Goal: Transaction & Acquisition: Book appointment/travel/reservation

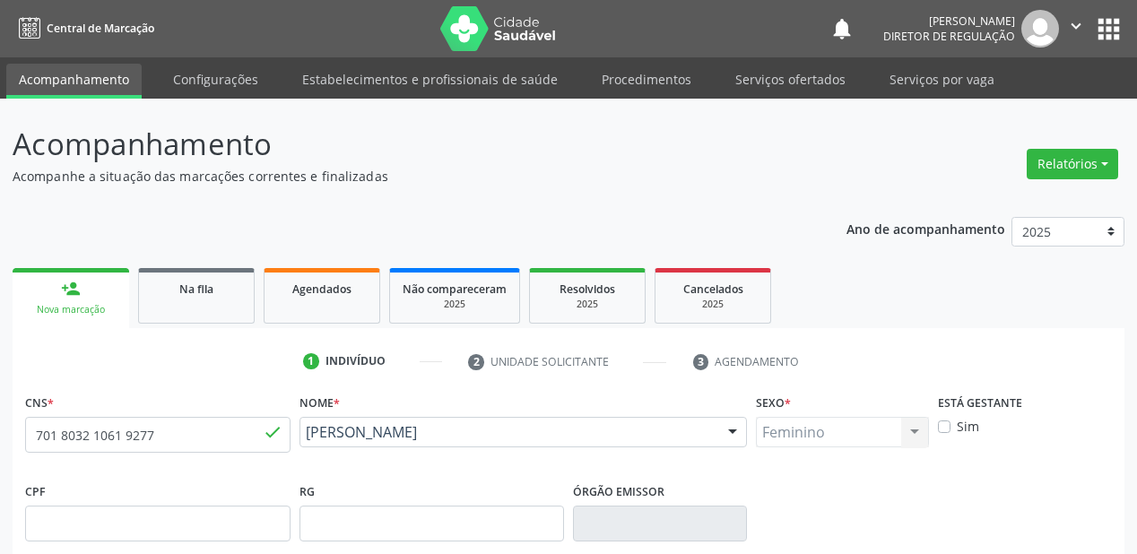
click at [169, 417] on input "701 8032 1061 9277" at bounding box center [157, 435] width 265 height 36
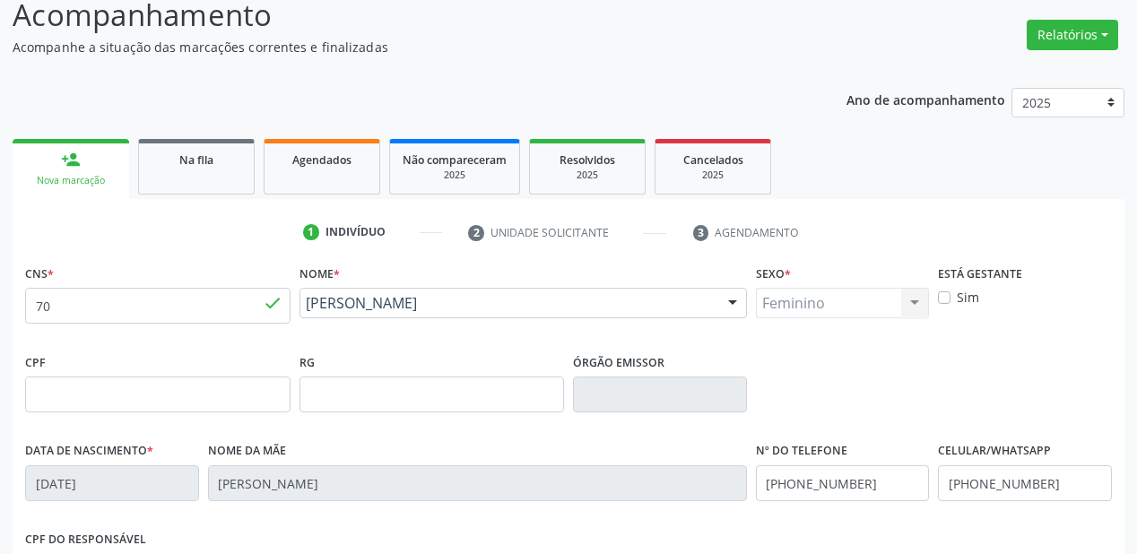
type input "7"
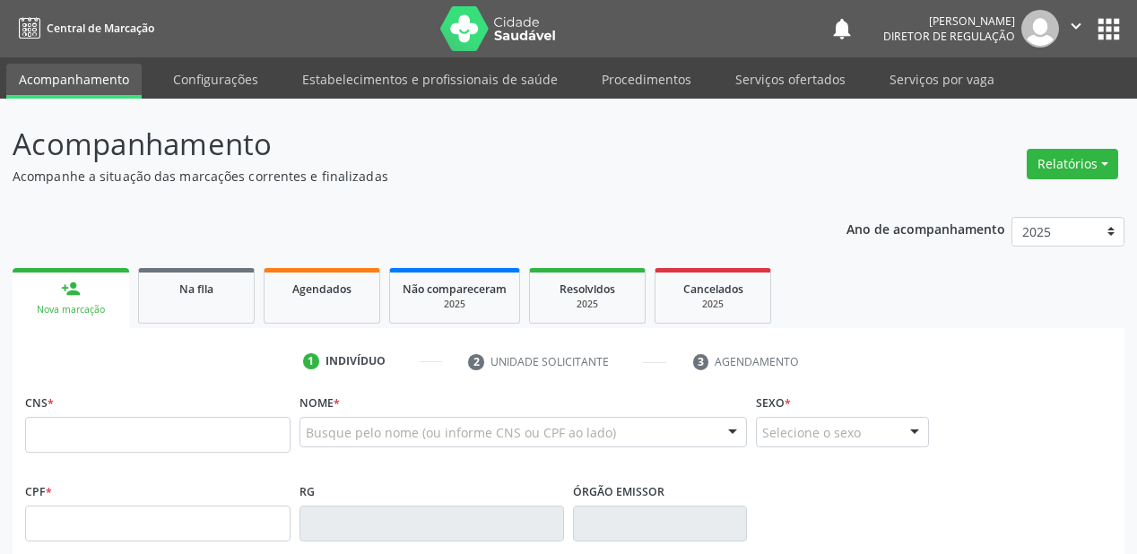
scroll to position [125, 0]
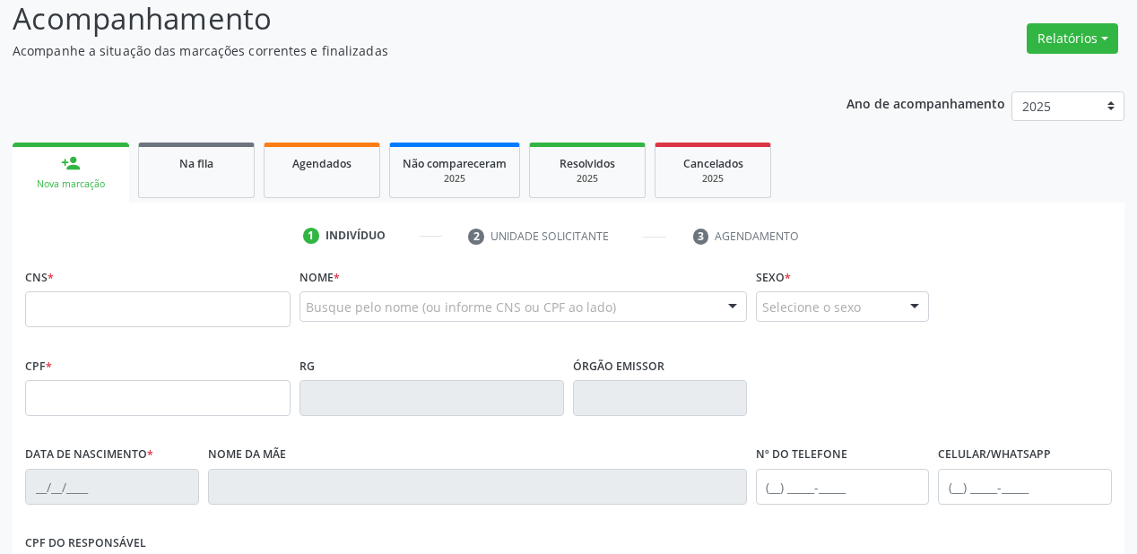
click at [323, 294] on div "Busque pelo nome (ou informe CNS ou CPF ao lado)" at bounding box center [522, 306] width 447 height 30
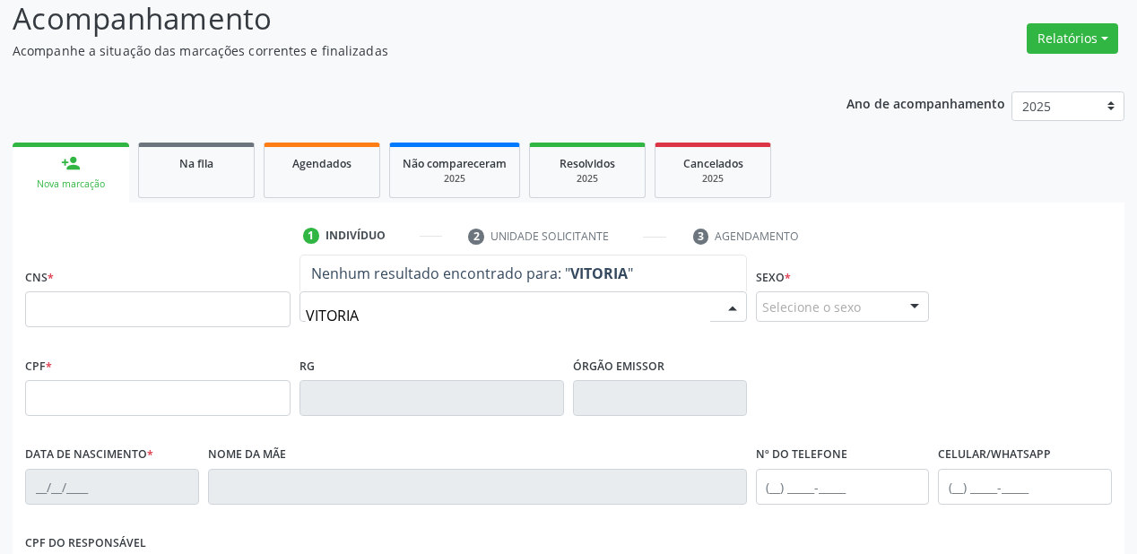
type input "VITORIA"
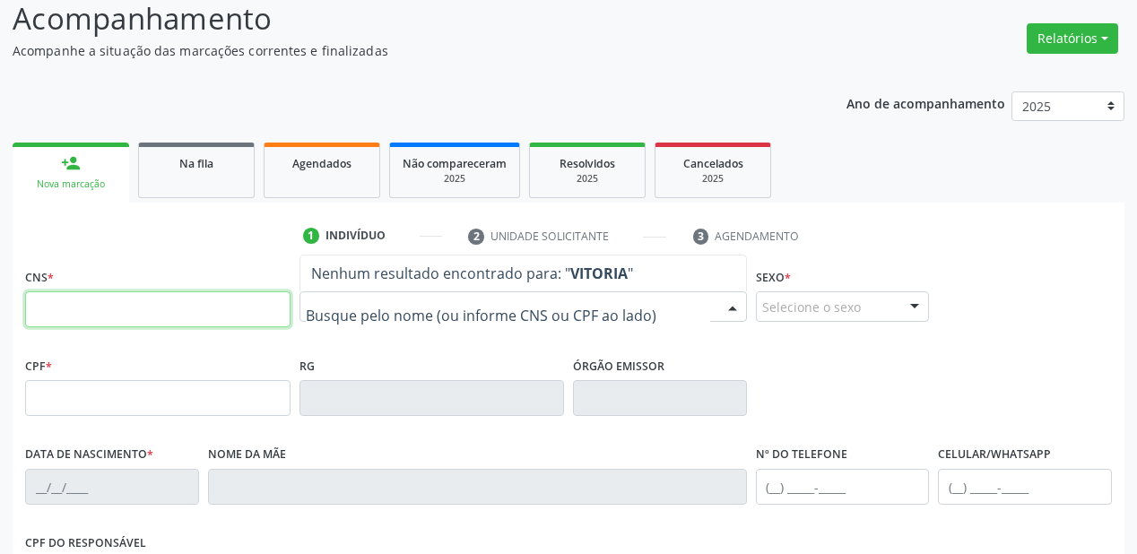
click at [169, 314] on input "text" at bounding box center [157, 309] width 265 height 36
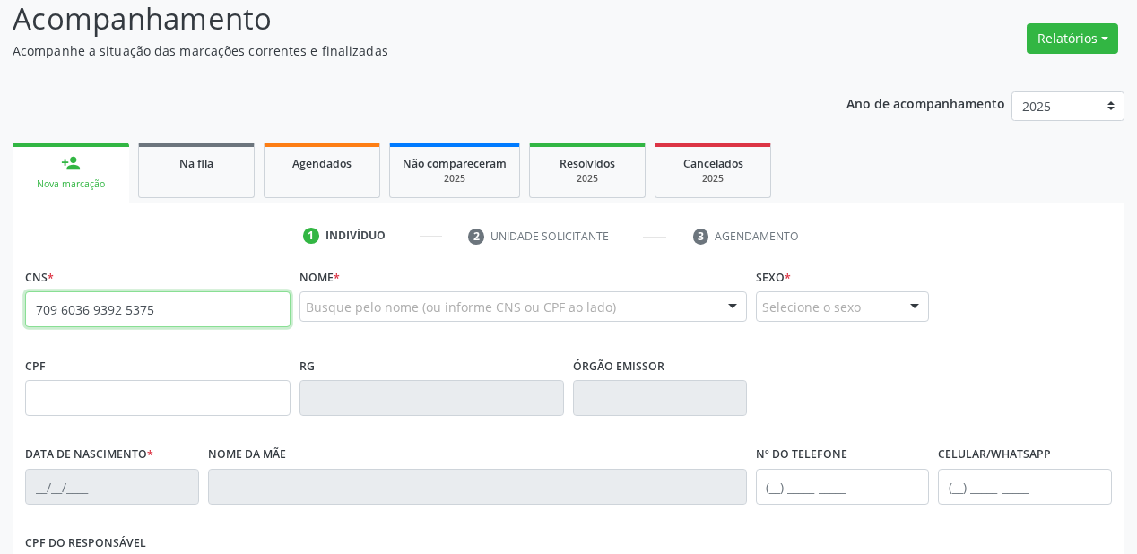
type input "709 6036 9392 5375"
type input "129.385.234-16"
type input "[DATE]"
type input "[PERSON_NAME] das [PERSON_NAME]"
type input "[PHONE_NUMBER]"
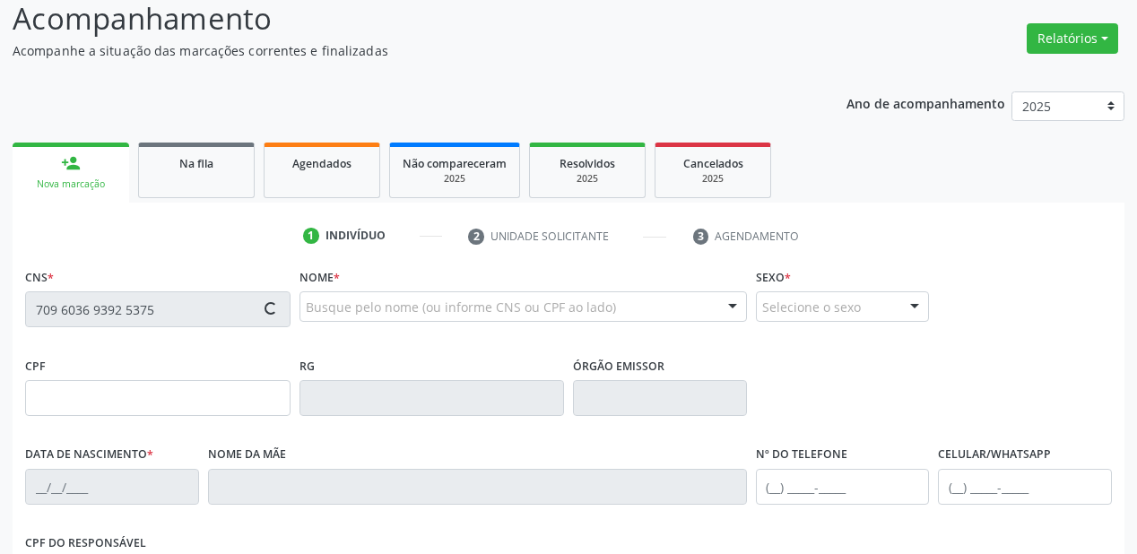
type input "S/N"
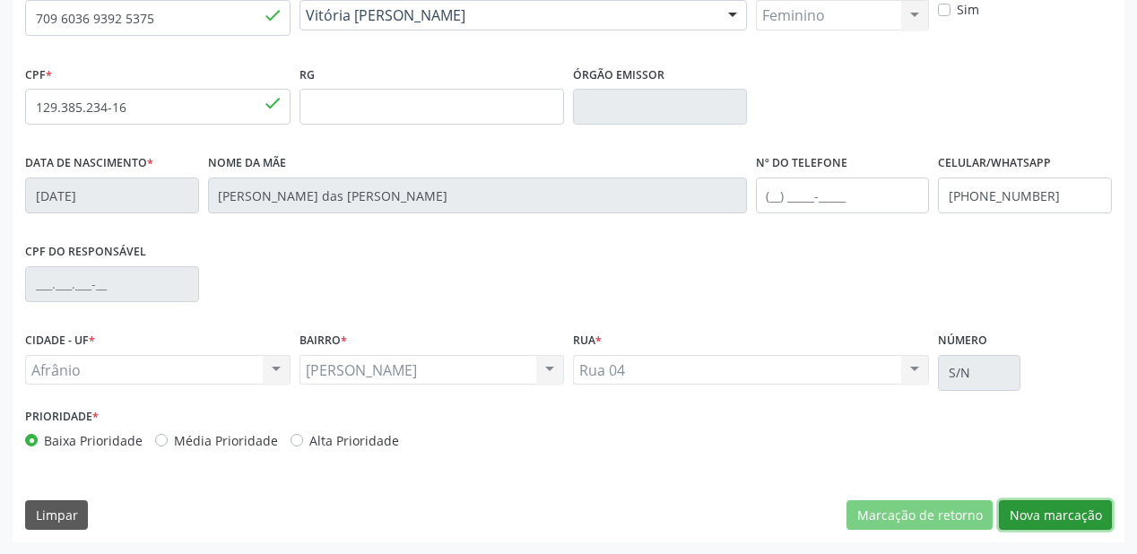
click at [1040, 513] on button "Nova marcação" at bounding box center [1055, 515] width 113 height 30
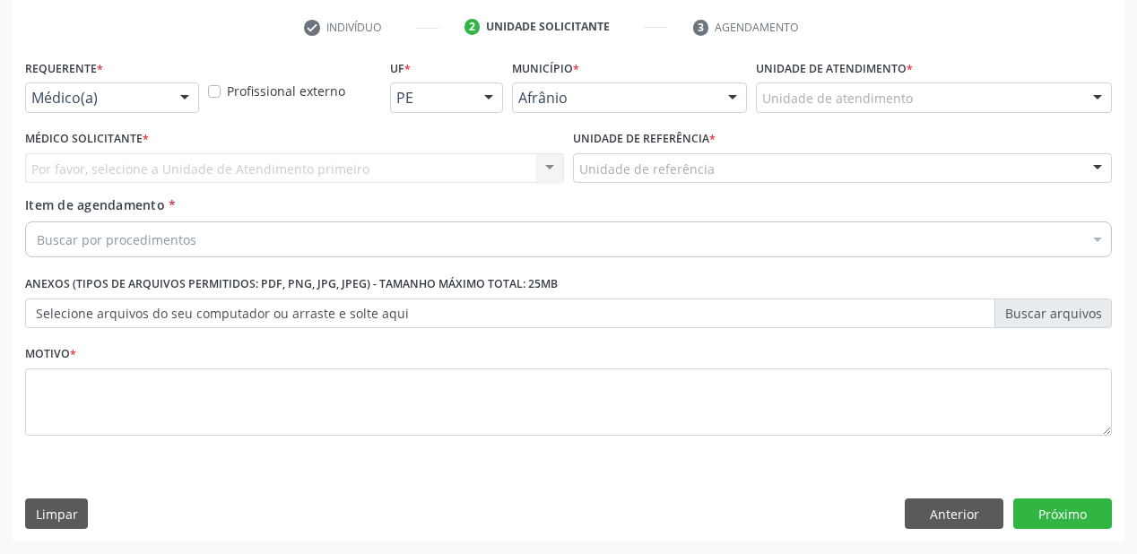
scroll to position [333, 0]
click at [790, 112] on div "Unidade de atendimento Academia da Saude de Afranio Academia da Saude do Bairro…" at bounding box center [934, 98] width 356 height 30
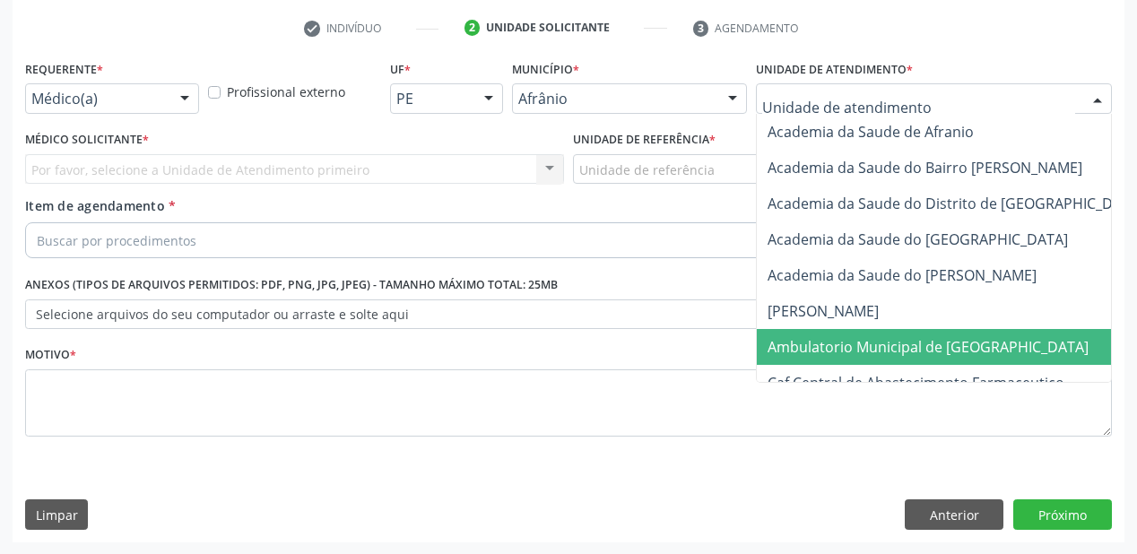
click at [818, 349] on span "Ambulatorio Municipal de [GEOGRAPHIC_DATA]" at bounding box center [927, 347] width 321 height 20
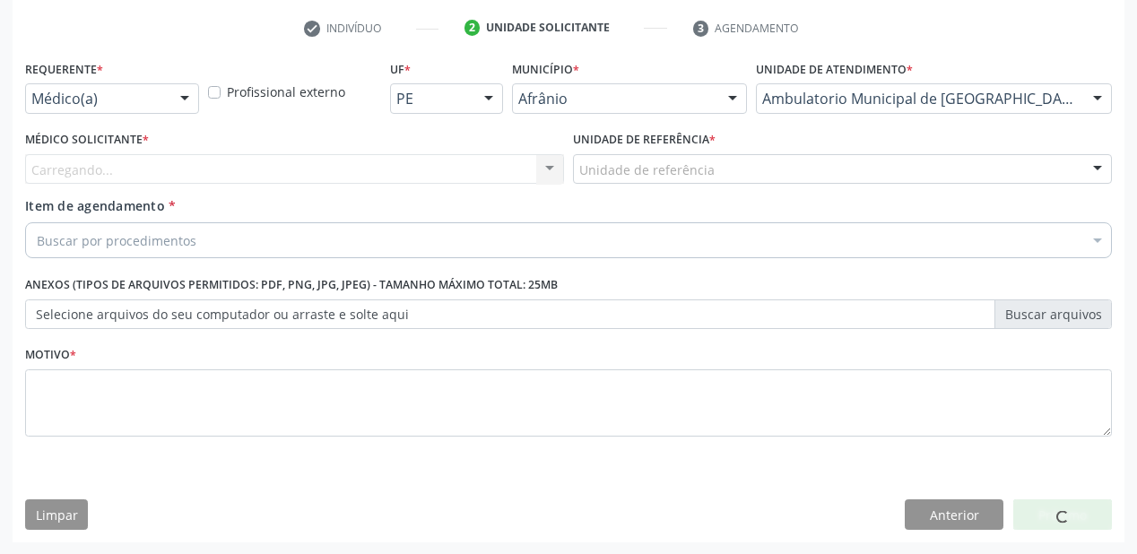
drag, startPoint x: 617, startPoint y: 181, endPoint x: 617, endPoint y: 233, distance: 52.0
click at [617, 185] on div "Unidade de referência ESF de Extrema ESF de Barra das Melancias ESF [PERSON_NAM…" at bounding box center [842, 169] width 539 height 30
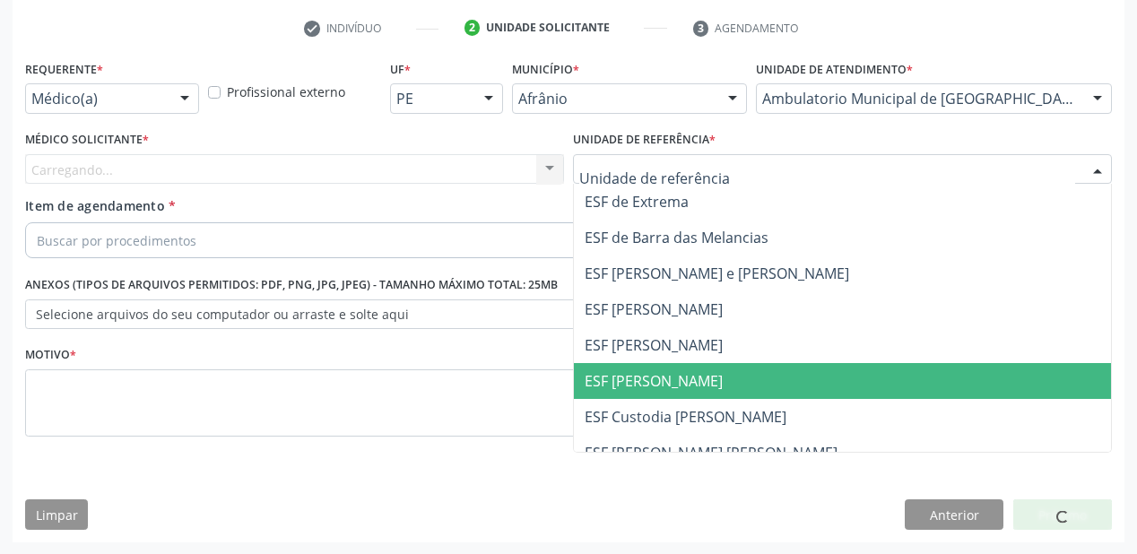
click at [618, 387] on span "ESF [PERSON_NAME]" at bounding box center [653, 381] width 138 height 20
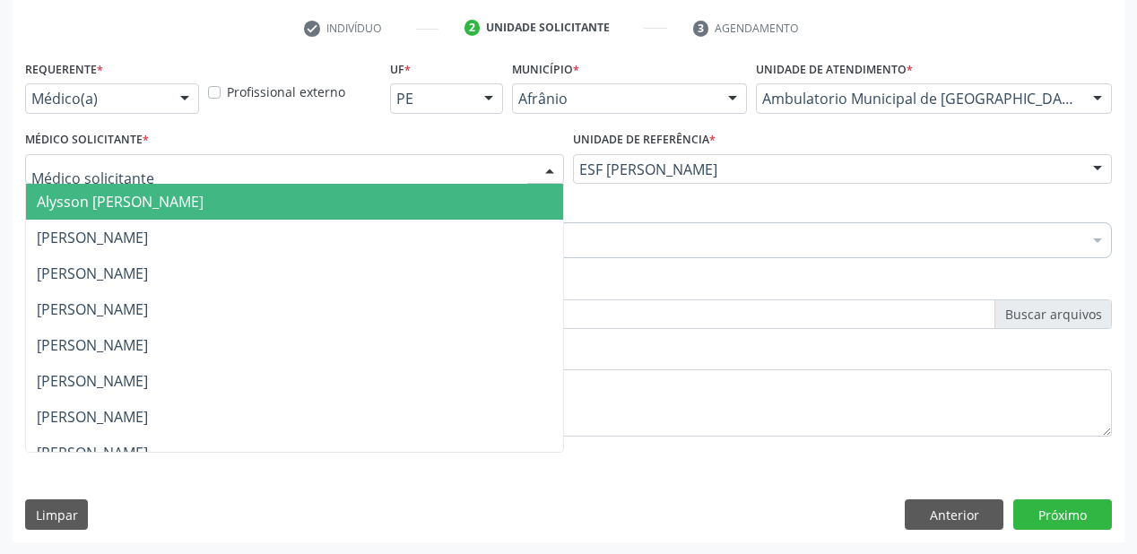
click at [90, 201] on span "Alysson [PERSON_NAME]" at bounding box center [120, 202] width 167 height 20
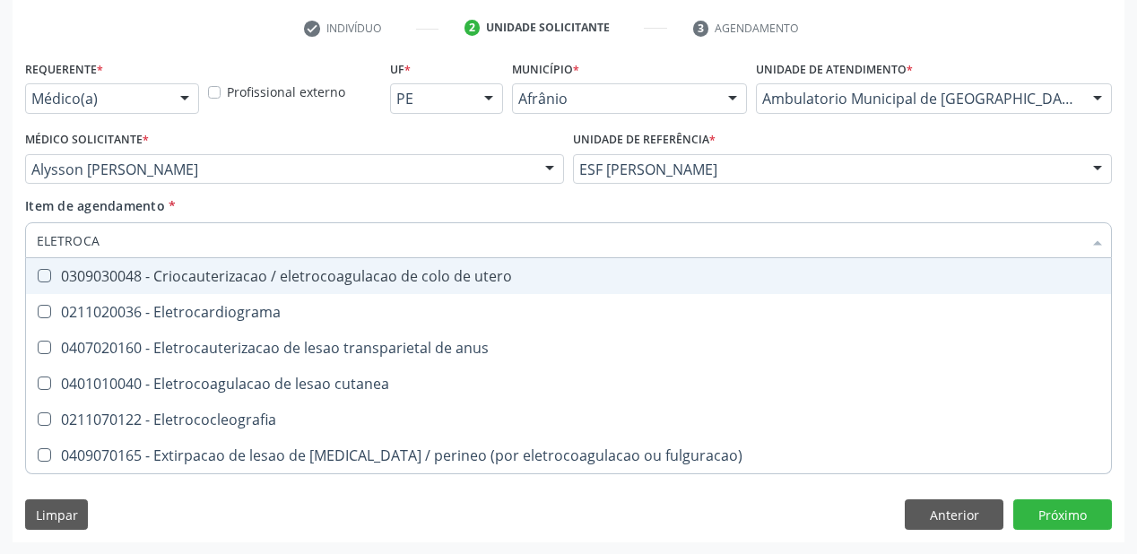
type input "ELETROCAR"
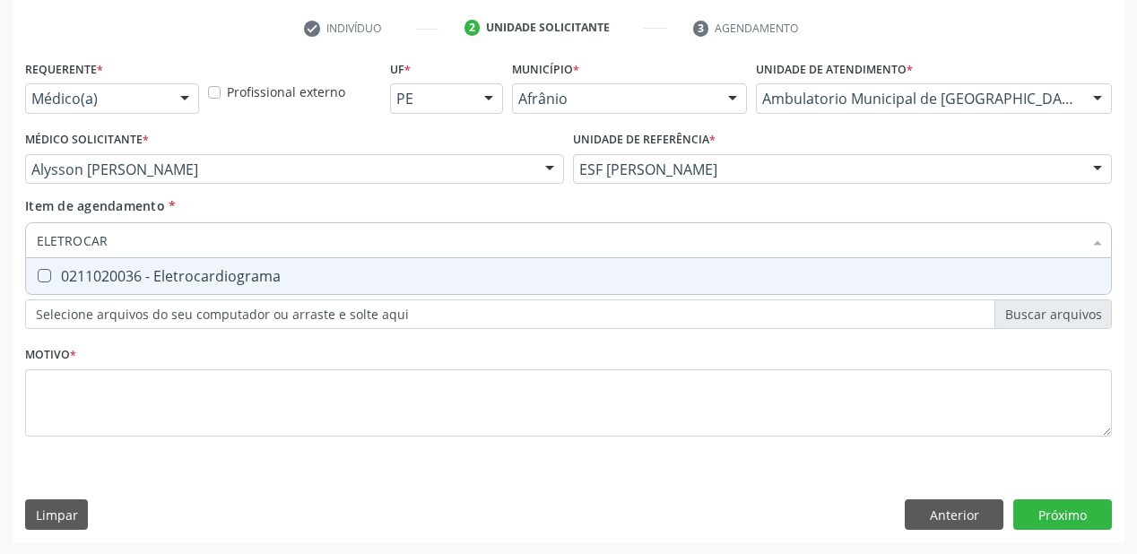
click at [81, 274] on div "0211020036 - Eletrocardiograma" at bounding box center [568, 276] width 1063 height 14
checkbox Eletrocardiograma "true"
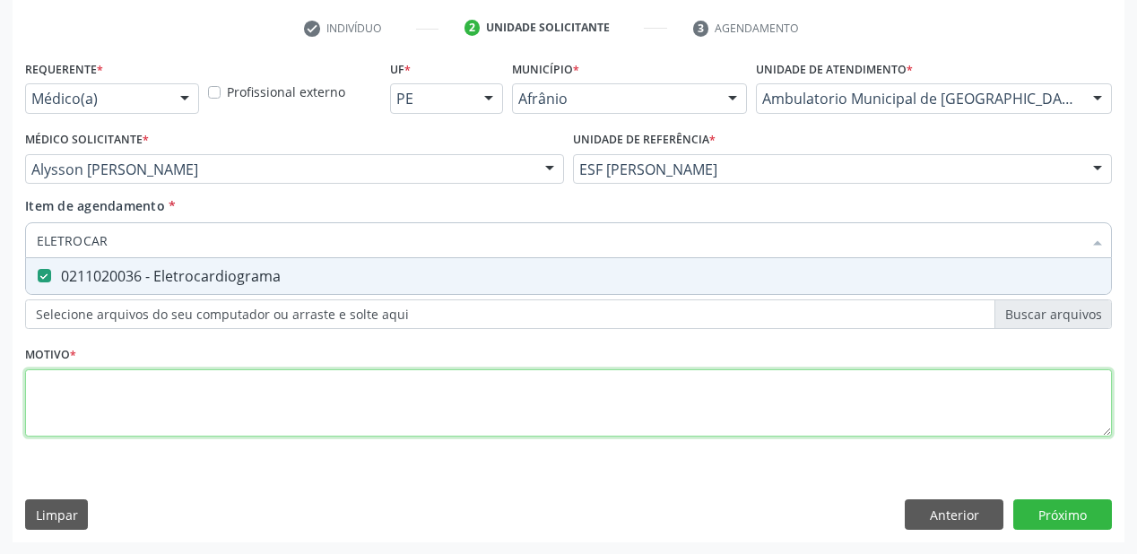
click at [76, 396] on div "Requerente * Médico(a) Médico(a) Enfermeiro(a) Paciente Nenhum resultado encont…" at bounding box center [568, 259] width 1086 height 406
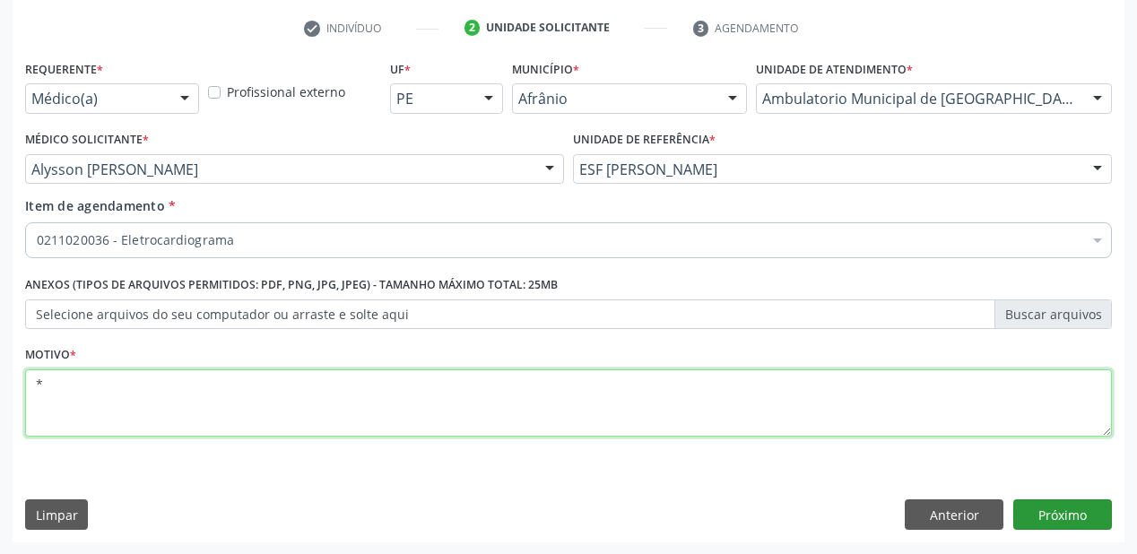
type textarea "*"
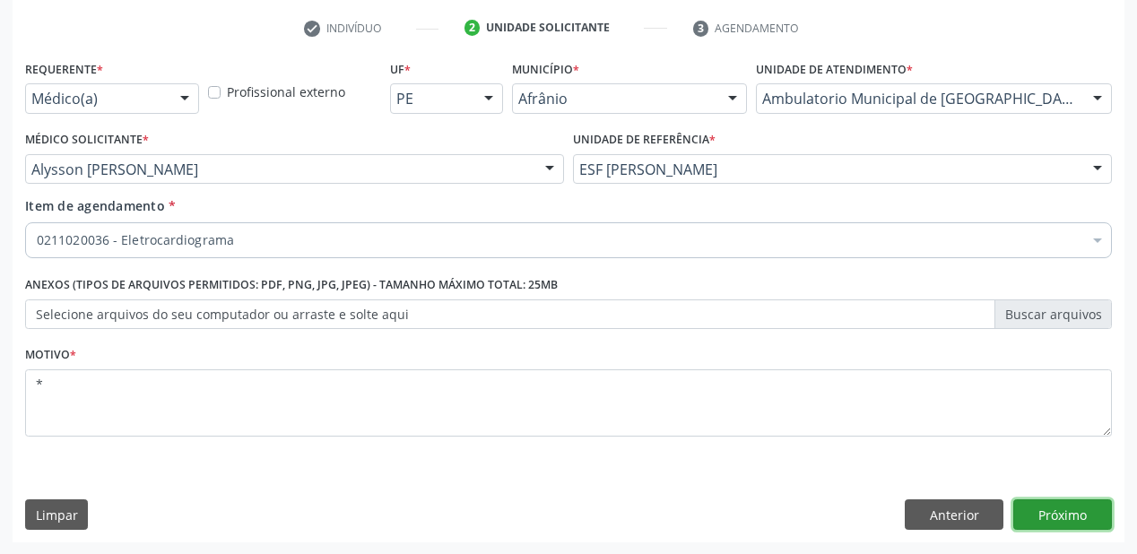
click at [1063, 518] on button "Próximo" at bounding box center [1062, 514] width 99 height 30
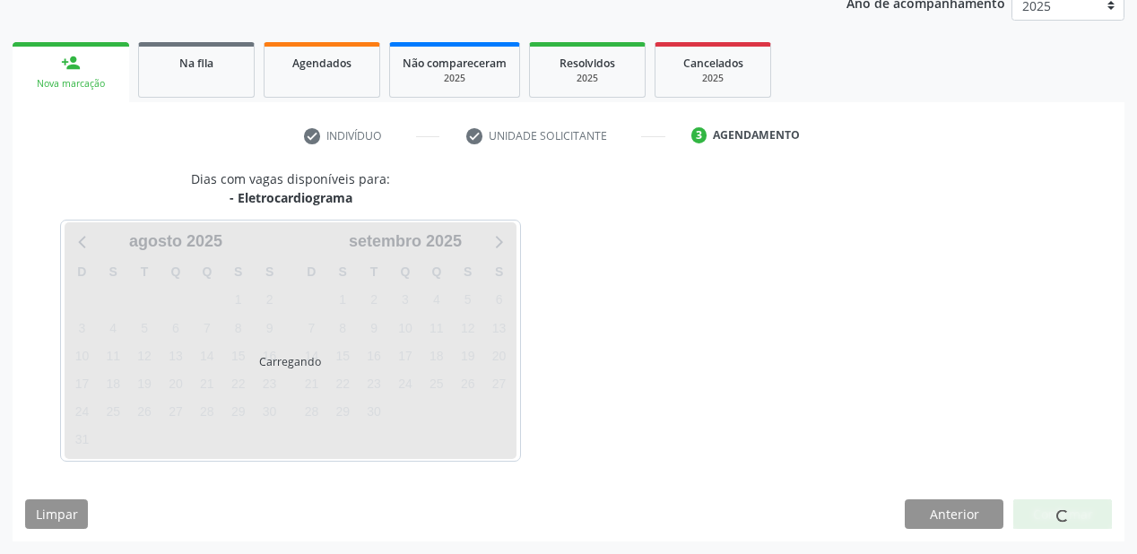
scroll to position [225, 0]
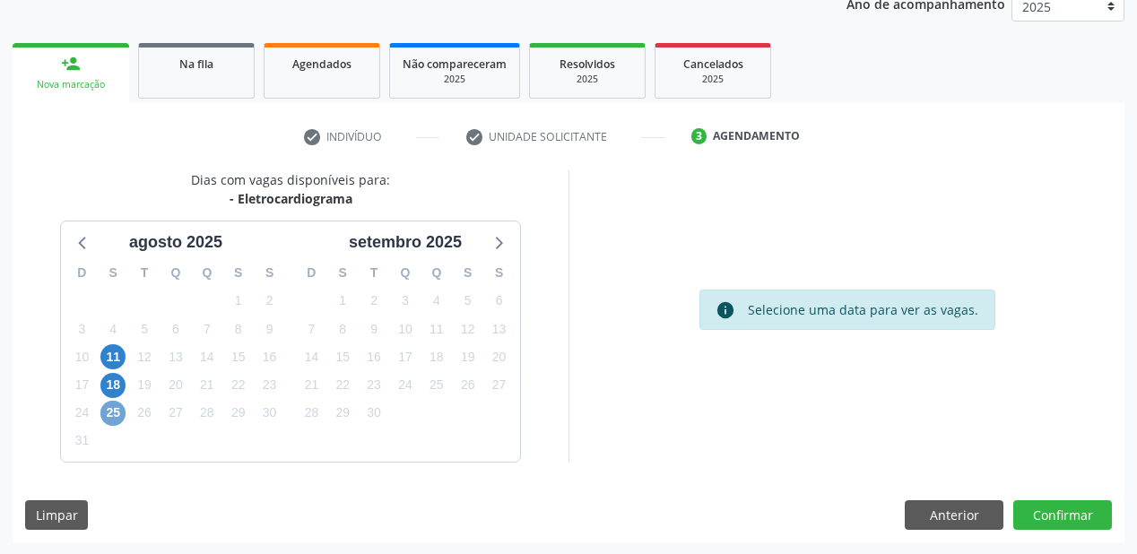
click at [109, 415] on span "25" at bounding box center [112, 413] width 25 height 25
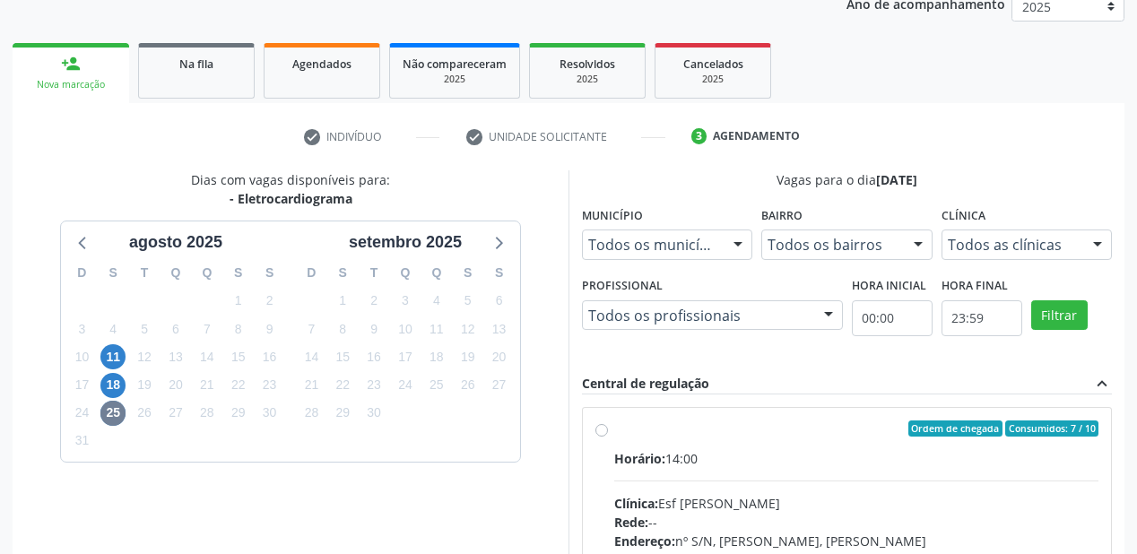
click at [608, 437] on input "Ordem de chegada Consumidos: 7 / 10 Horário: 14:00 Clínica: Esf [PERSON_NAME] R…" at bounding box center [601, 428] width 13 height 16
radio input "true"
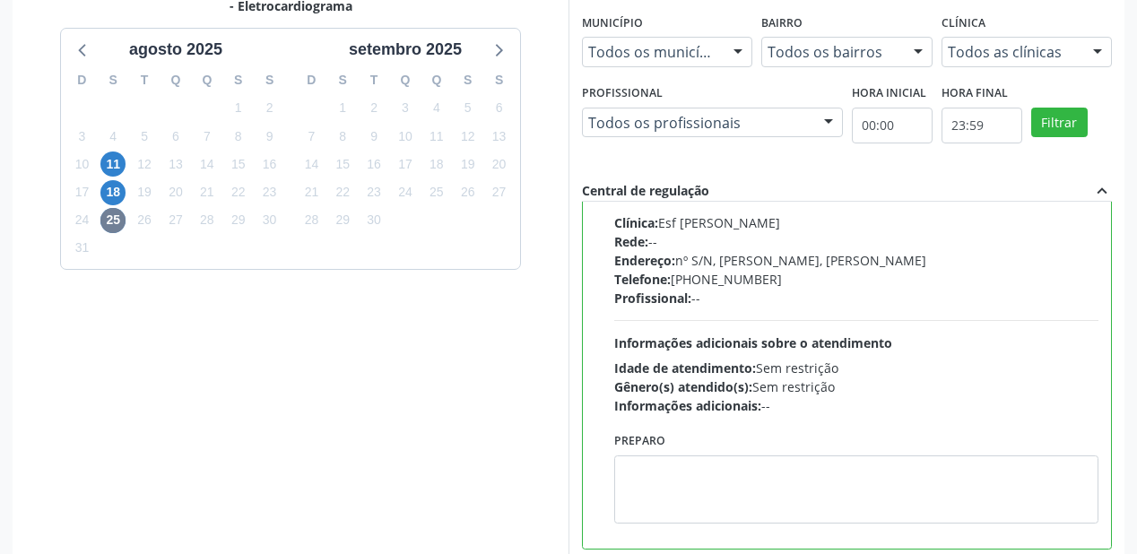
scroll to position [516, 0]
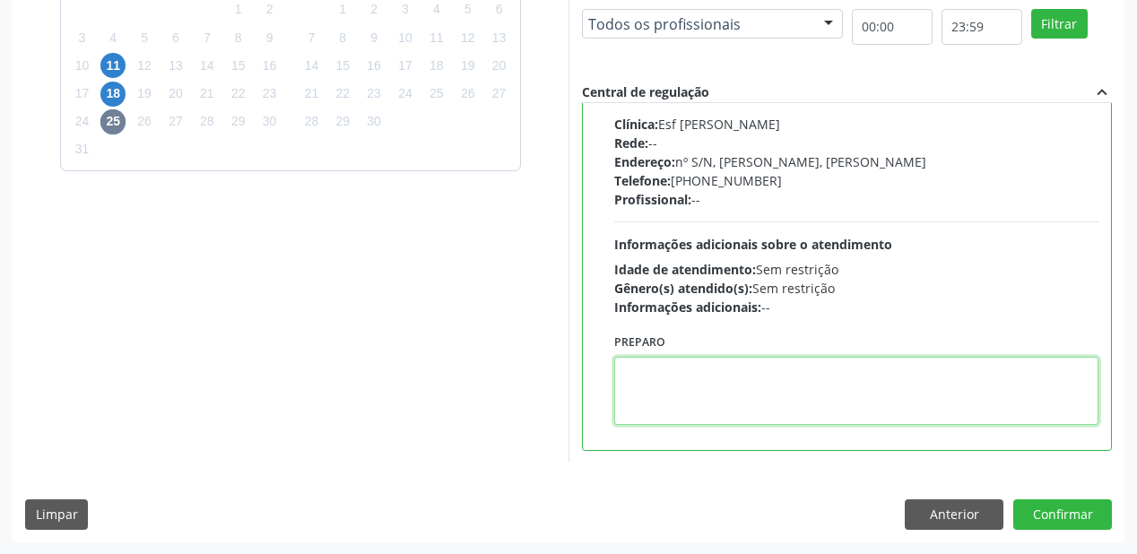
click at [762, 410] on textarea at bounding box center [856, 391] width 484 height 68
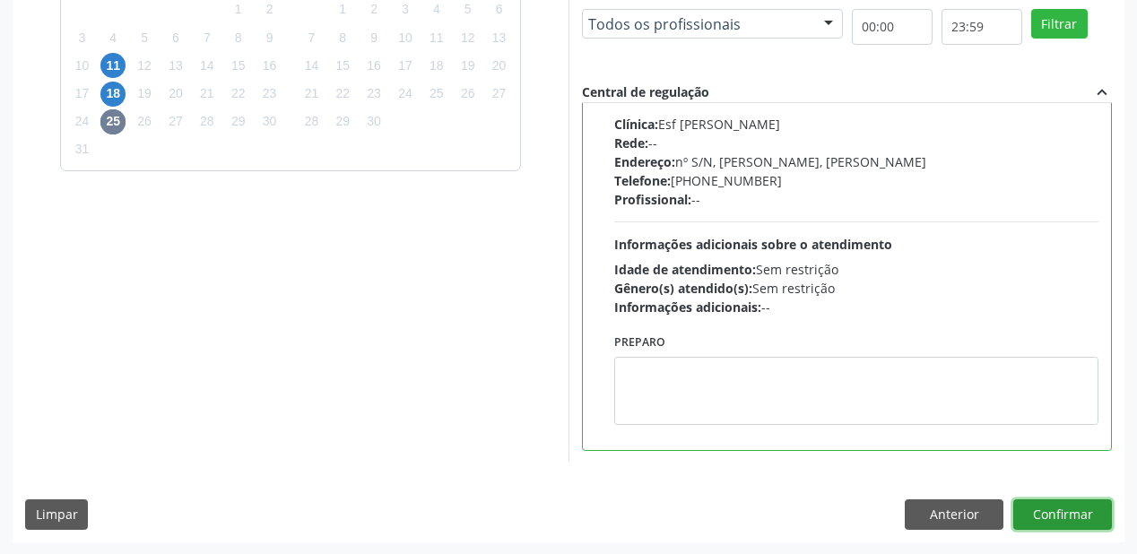
click at [1065, 518] on button "Confirmar" at bounding box center [1062, 514] width 99 height 30
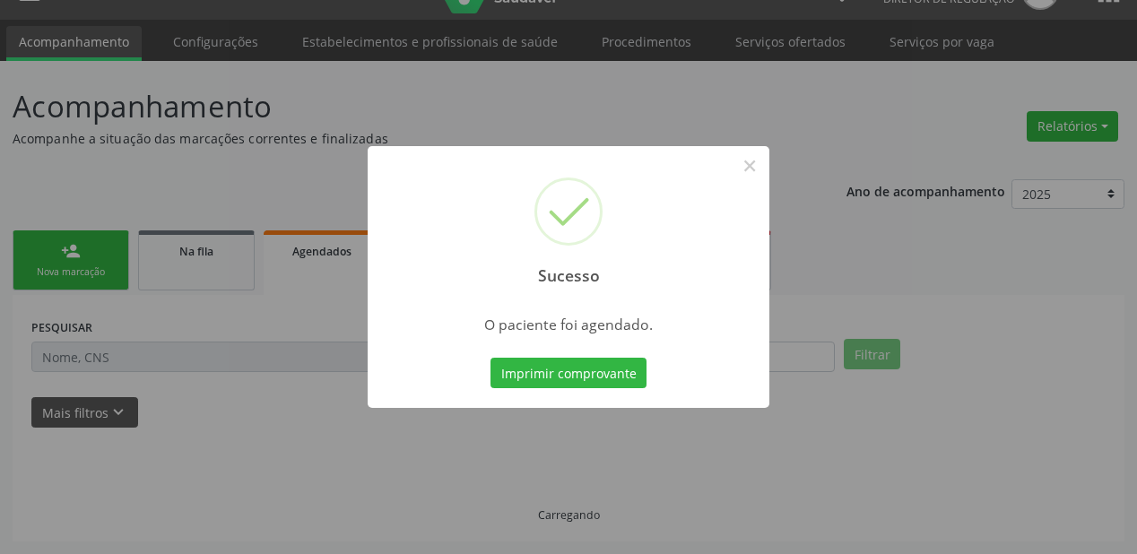
scroll to position [36, 0]
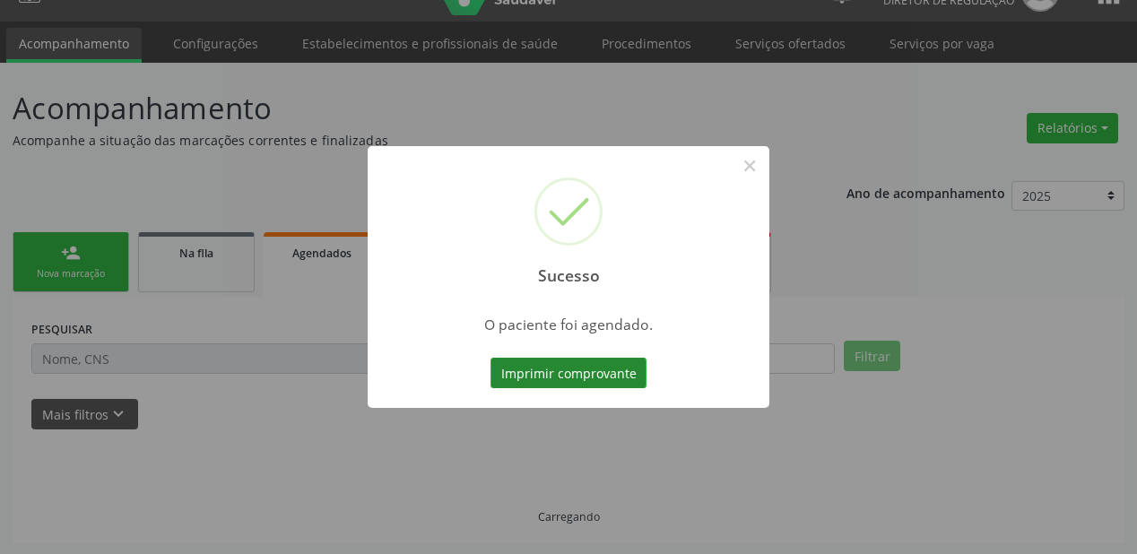
click at [579, 368] on button "Imprimir comprovante" at bounding box center [568, 373] width 156 height 30
